Goal: Task Accomplishment & Management: Manage account settings

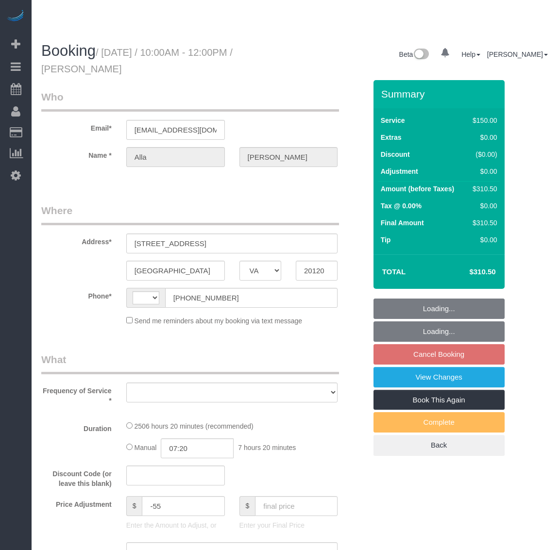
select select "VA"
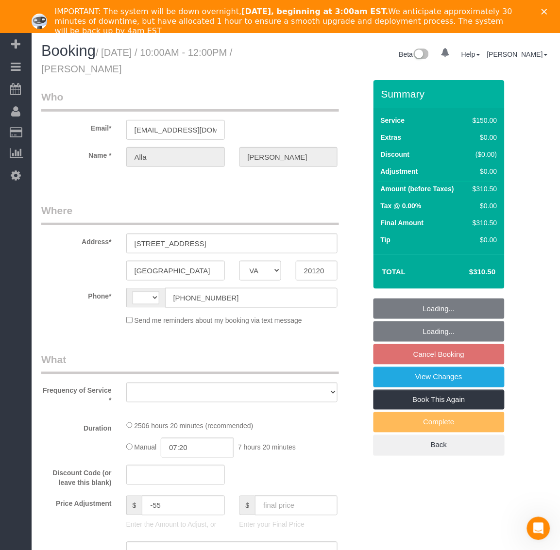
select select "string:[GEOGRAPHIC_DATA]"
select select "object:362"
select select "2501"
select select "3"
select select "1"
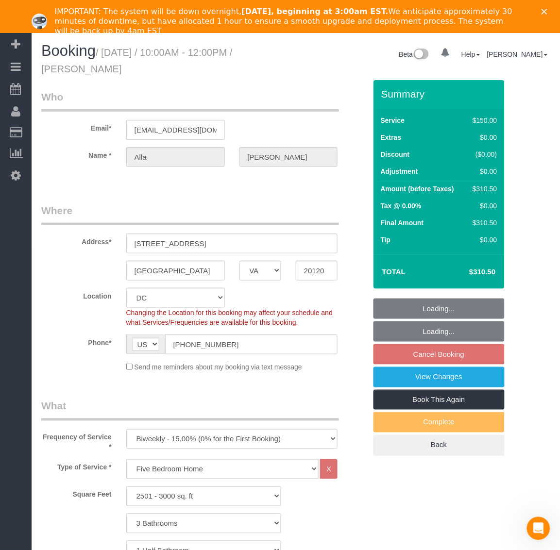
select select "spot2"
select select "number:5"
select select "number:26"
select select "number:35"
select select "number:17"
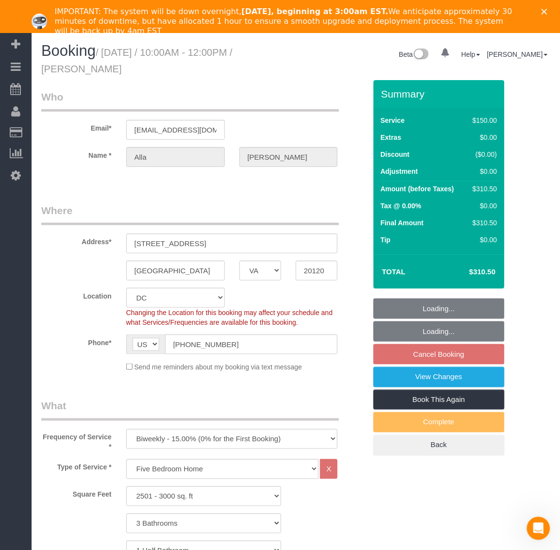
select select "object:1012"
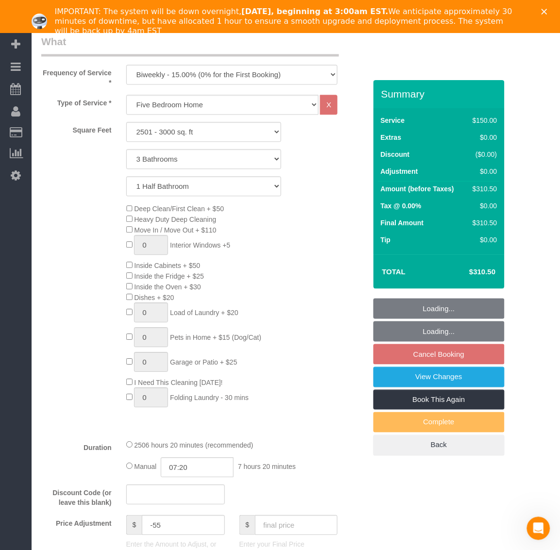
select select "2501"
select select "3"
select select "1"
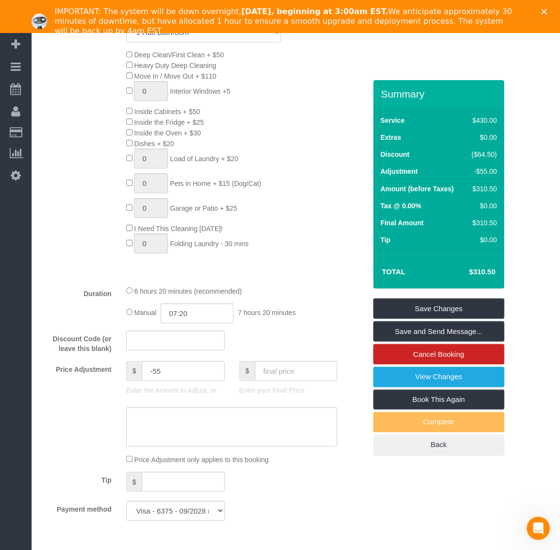
scroll to position [667, 0]
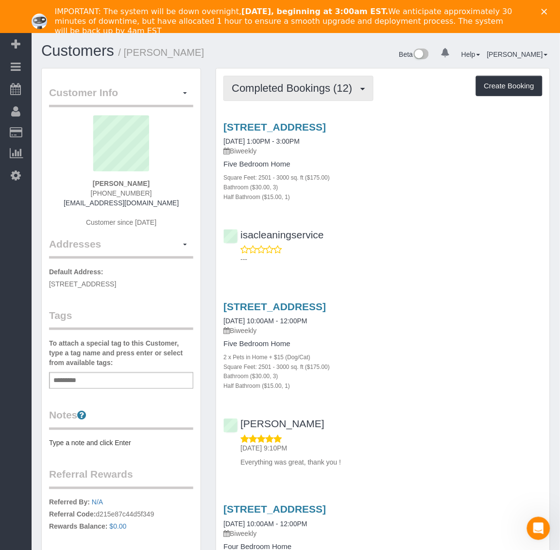
click at [328, 77] on button "Completed Bookings (12)" at bounding box center [297, 88] width 149 height 25
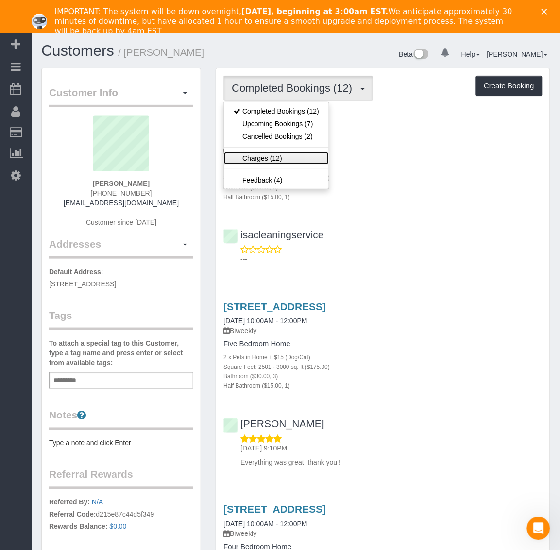
click at [288, 162] on link "Charges (12)" at bounding box center [276, 158] width 105 height 13
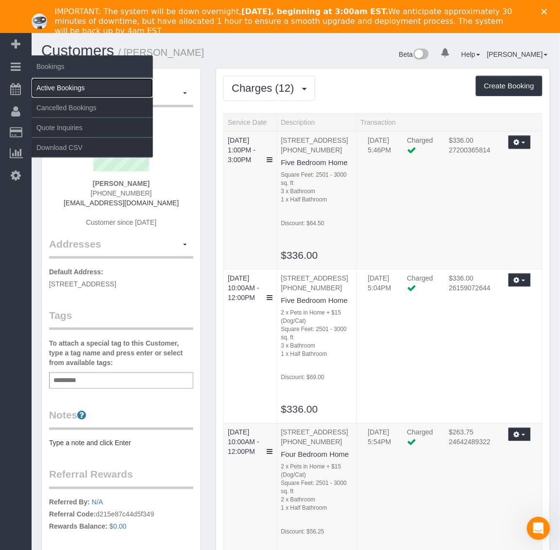
click at [74, 90] on link "Active Bookings" at bounding box center [92, 87] width 121 height 19
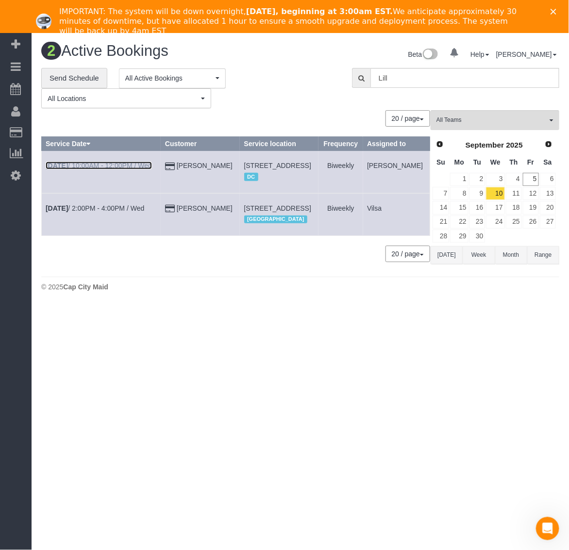
click at [66, 169] on b "Sep 10th" at bounding box center [57, 166] width 22 height 8
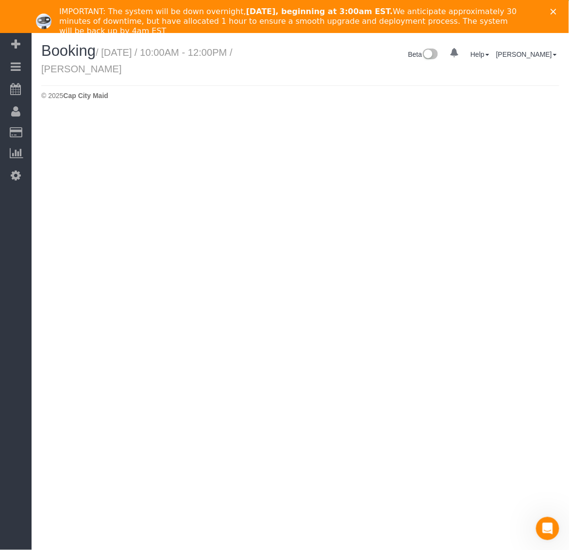
select select "VA"
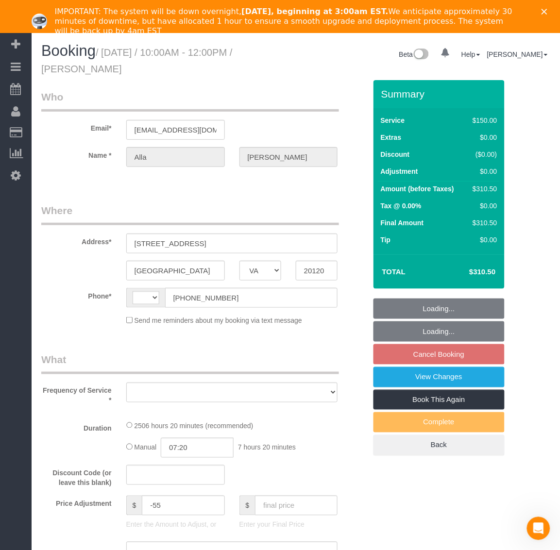
select select "object:1944"
select select "number:5"
select select "number:26"
select select "number:35"
select select "number:17"
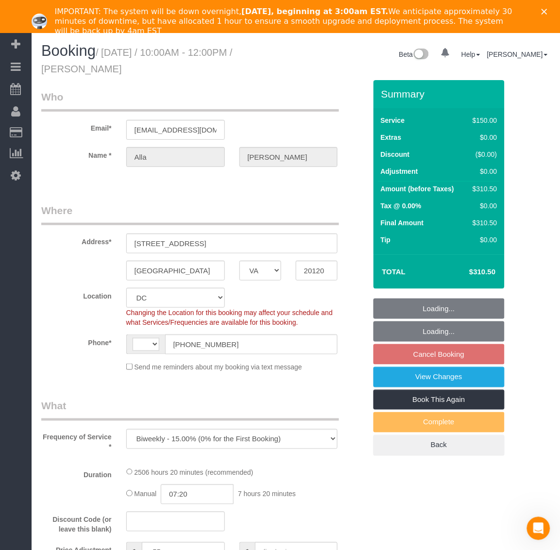
select select "object:1949"
select select "string:US"
select select "string:fspay-199232cb-4e9d-4b0b-a1d1-a0eb648f9444"
select select "spot2"
select select "2501"
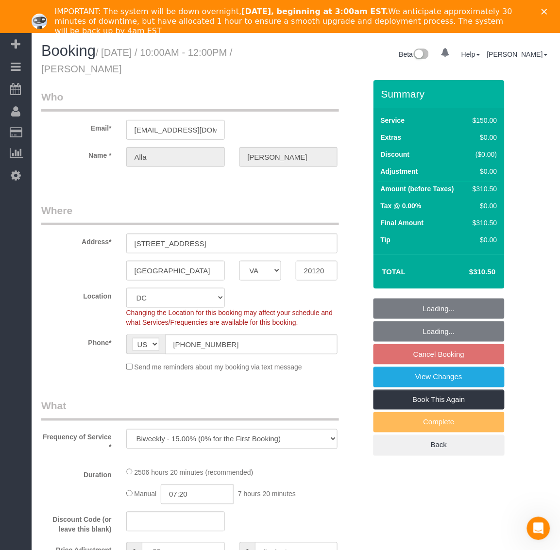
select select "3"
select select "1"
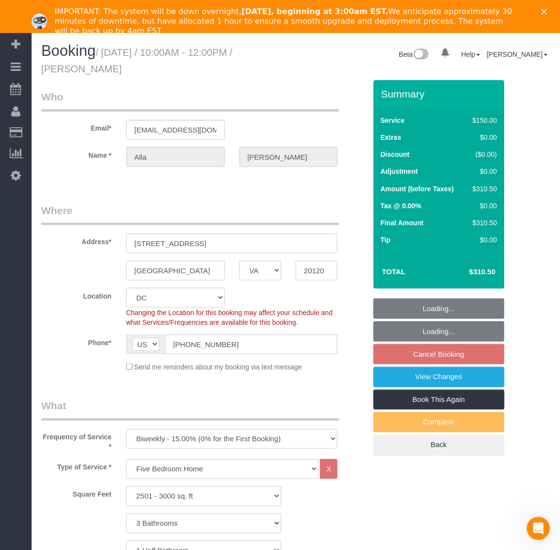
select select "2501"
select select "3"
select select "1"
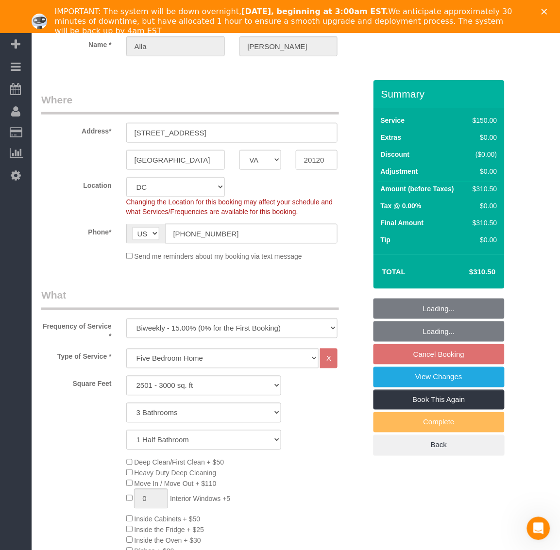
scroll to position [121, 0]
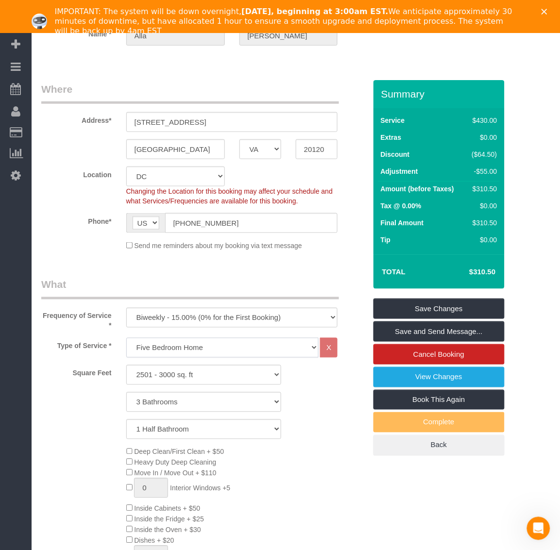
click at [182, 343] on select "Studio Apartment/Dorm One Bedroom Home Two Bedroom Home Three Bedroom Home Four…" at bounding box center [222, 348] width 193 height 20
select select "122"
click at [126, 338] on select "Studio Apartment/Dorm One Bedroom Home Two Bedroom Home Three Bedroom Home Four…" at bounding box center [222, 348] width 193 height 20
select select "2501"
select select "3"
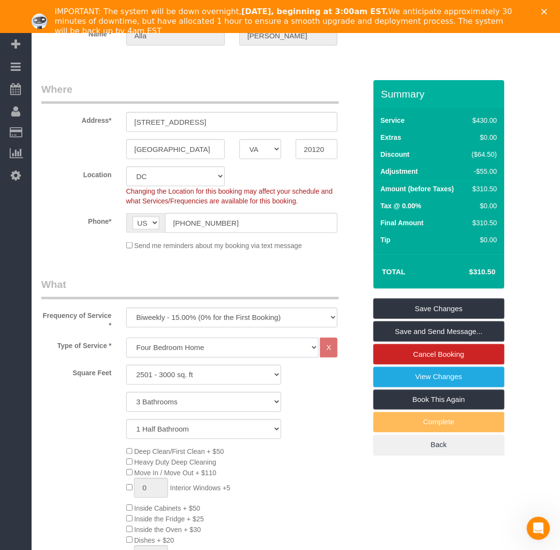
select select "1"
click at [177, 402] on select "0 Bathrooms 1 Bathroom 2 Bathrooms 3 Bathrooms 4 Bathrooms 5 Bathrooms 6 Bathro…" at bounding box center [203, 402] width 155 height 20
select select "2"
click at [126, 392] on select "0 Bathrooms 1 Bathroom 2 Bathrooms 3 Bathrooms 4 Bathrooms 5 Bathrooms 6 Bathro…" at bounding box center [203, 402] width 155 height 20
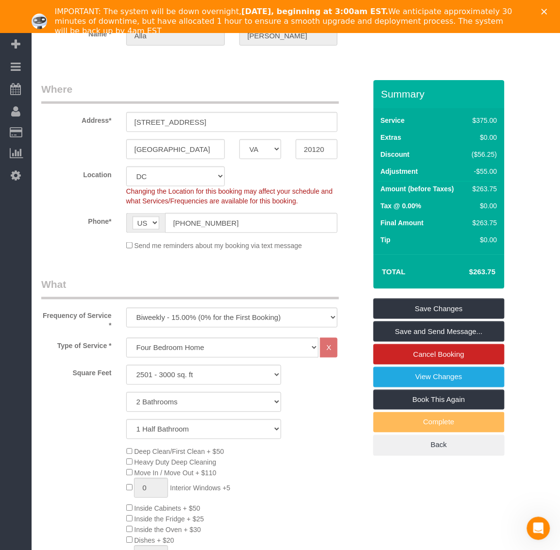
click at [350, 506] on div "Deep Clean/First Clean + $50 Heavy Duty Deep Cleaning Move In / Move Out + $110…" at bounding box center [246, 550] width 254 height 209
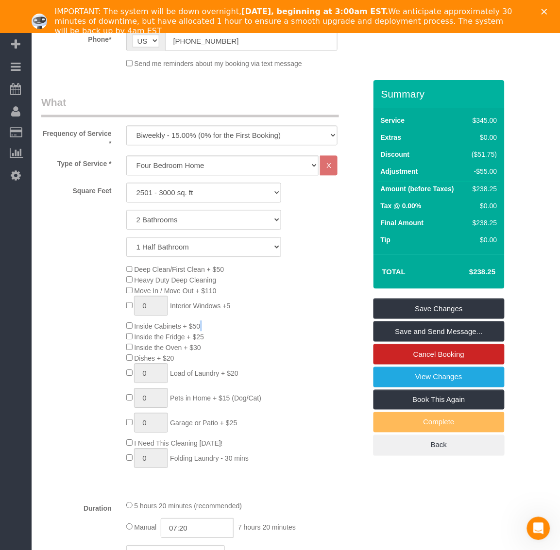
scroll to position [607, 0]
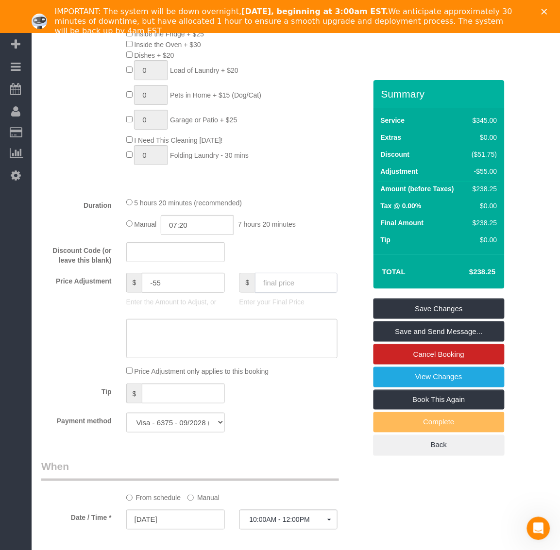
click at [284, 281] on input "text" at bounding box center [296, 283] width 82 height 20
type input "263.75"
click at [298, 393] on div "Tip $" at bounding box center [203, 394] width 339 height 22
type input "-29.5"
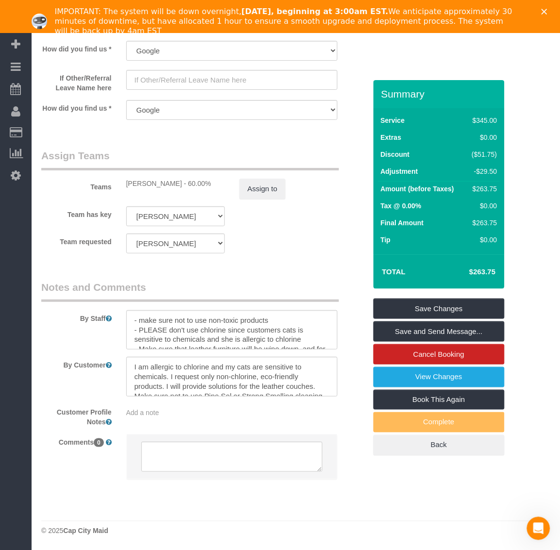
scroll to position [19, 0]
click at [277, 388] on textarea at bounding box center [232, 377] width 212 height 40
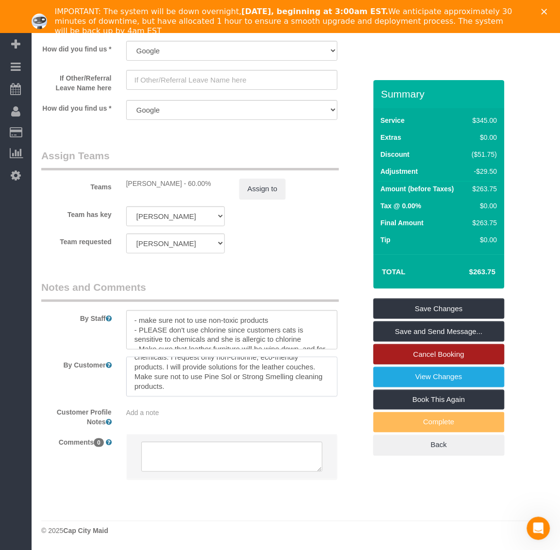
scroll to position [33, 0]
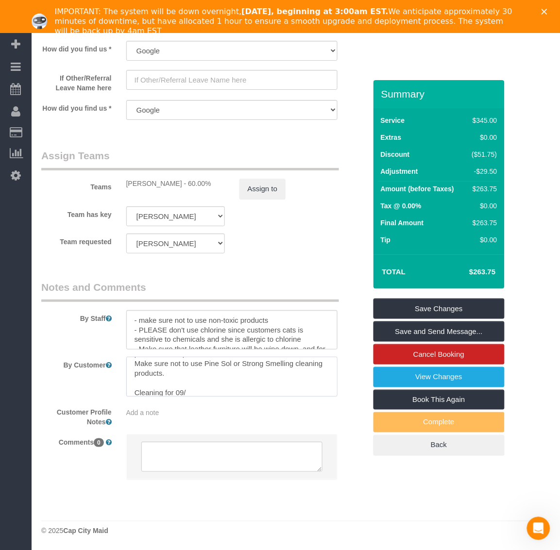
click at [198, 392] on textarea at bounding box center [232, 377] width 212 height 40
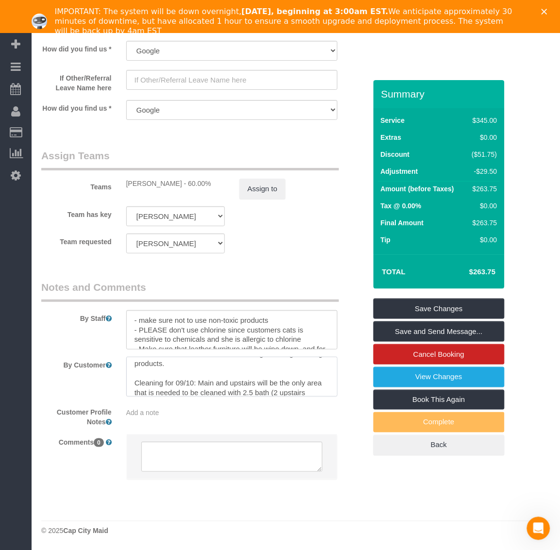
scroll to position [52, 0]
click at [257, 387] on textarea at bounding box center [232, 377] width 212 height 40
click at [196, 380] on textarea at bounding box center [232, 377] width 212 height 40
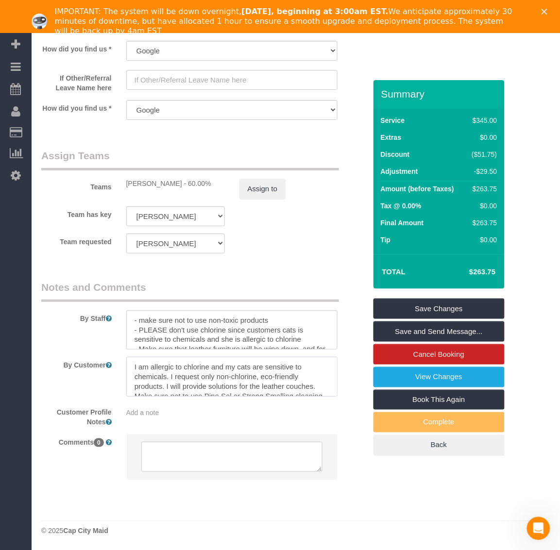
scroll to position [58, 0]
drag, startPoint x: 246, startPoint y: 390, endPoint x: 172, endPoint y: 399, distance: 73.9
click at [149, 420] on sui-booking-comments "By Staff By Customer Customer Profile Notes Add a note Comments 0" at bounding box center [203, 385] width 325 height 210
click at [250, 382] on textarea at bounding box center [232, 377] width 212 height 40
drag, startPoint x: 239, startPoint y: 387, endPoint x: 126, endPoint y: 369, distance: 114.5
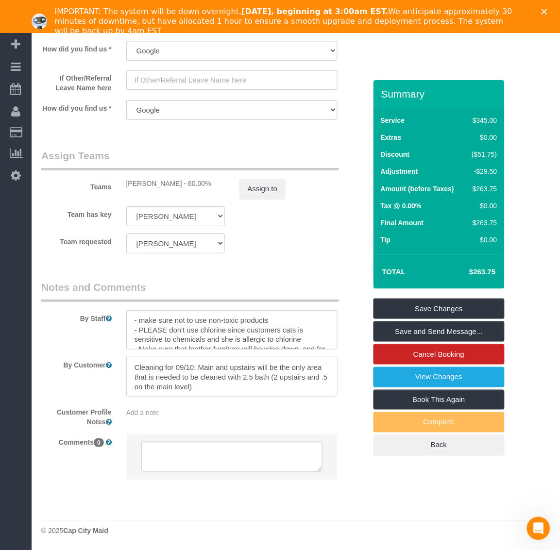
click at [126, 369] on textarea at bounding box center [232, 377] width 212 height 40
click at [260, 389] on textarea at bounding box center [232, 377] width 212 height 40
drag, startPoint x: 260, startPoint y: 390, endPoint x: 132, endPoint y: 370, distance: 129.6
click at [132, 370] on textarea at bounding box center [232, 377] width 212 height 40
paste textarea "For the 09/10 cleaning: Only the main level and upstairs need to be cleaned, in…"
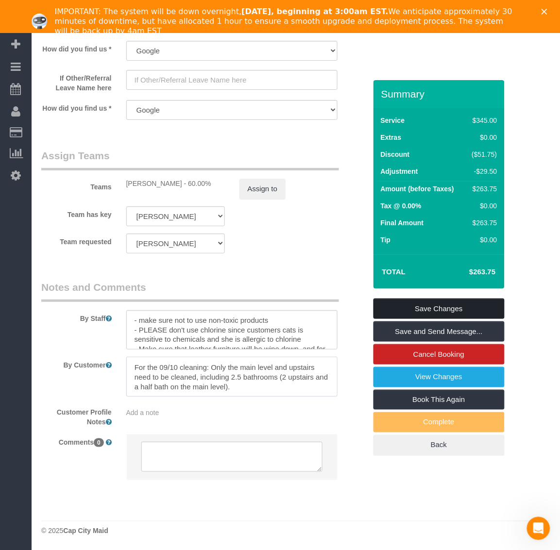
type textarea "I am allergic to chlorine and my cats are sensitive to chemicals. I request onl…"
click at [441, 309] on link "Save Changes" at bounding box center [438, 308] width 131 height 20
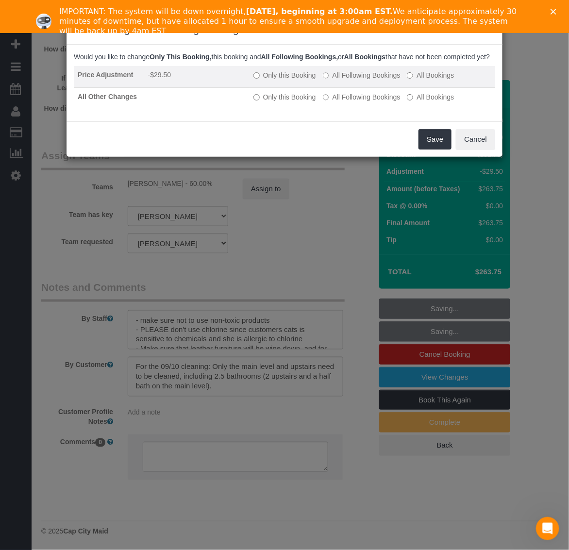
click at [260, 80] on label "Only this Booking" at bounding box center [284, 75] width 63 height 10
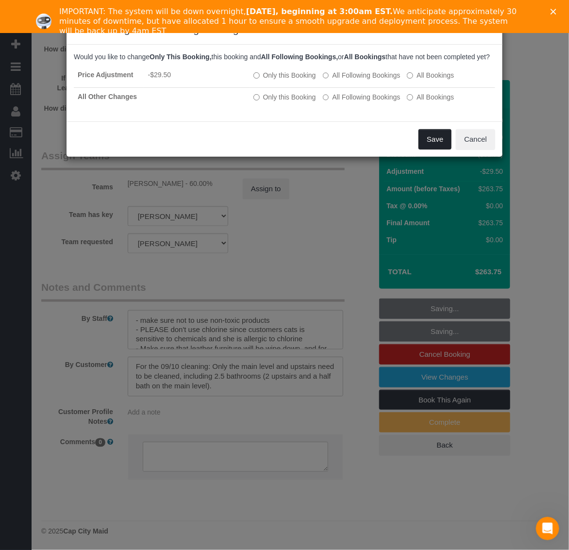
click at [433, 146] on button "Save" at bounding box center [434, 139] width 33 height 20
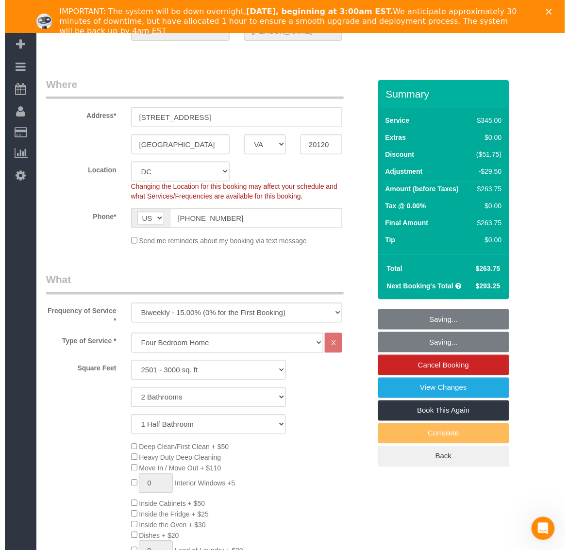
scroll to position [0, 0]
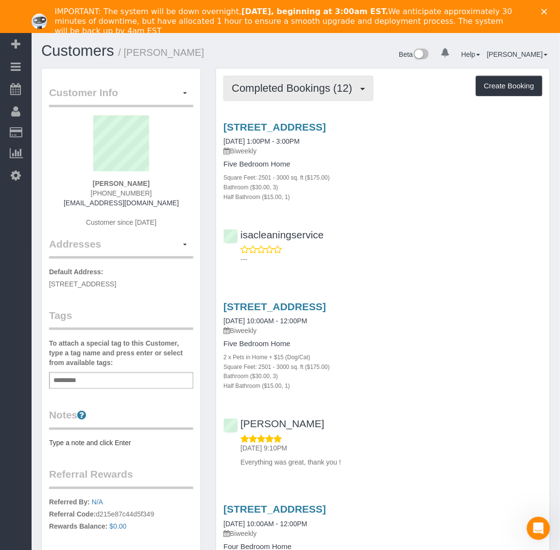
click at [320, 91] on span "Completed Bookings (12)" at bounding box center [293, 88] width 125 height 12
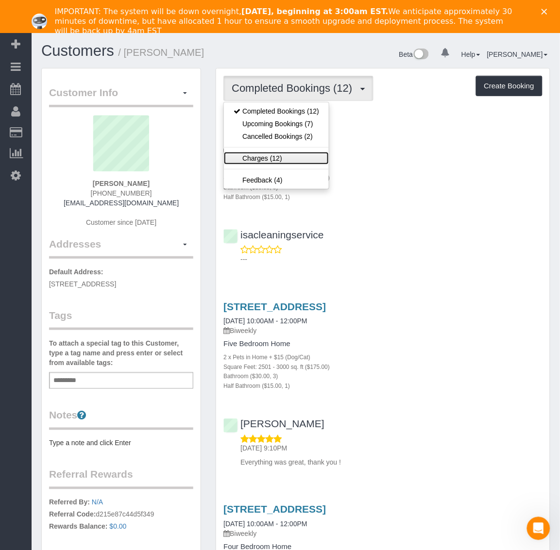
click at [277, 159] on link "Charges (12)" at bounding box center [276, 158] width 105 height 13
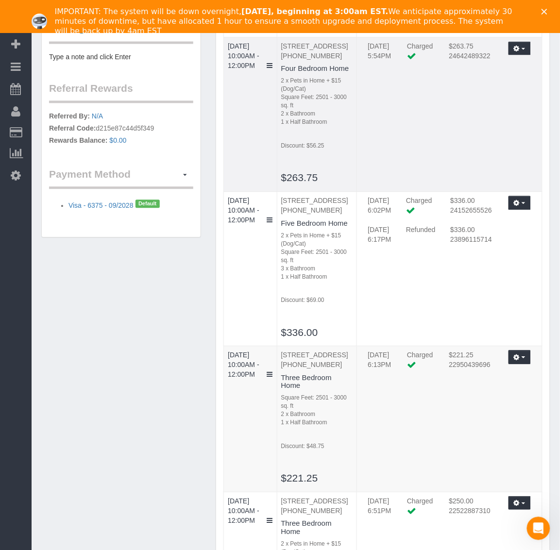
scroll to position [425, 0]
